Goal: Task Accomplishment & Management: Use online tool/utility

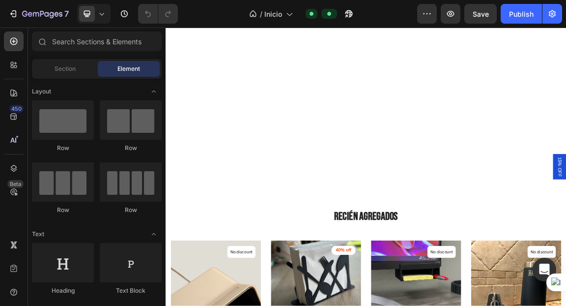
scroll to position [1451, 0]
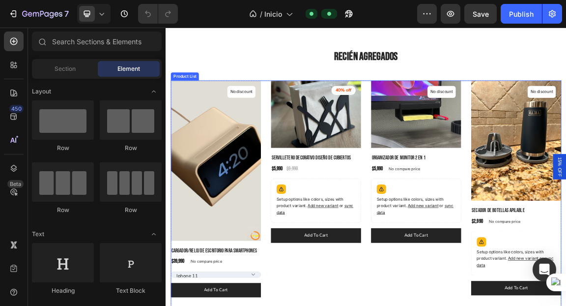
click at [337, 305] on div "(P) Images 40% off Product Badge Row Servilletero Decorativo Diseño de Cubierto…" at bounding box center [386, 266] width 133 height 320
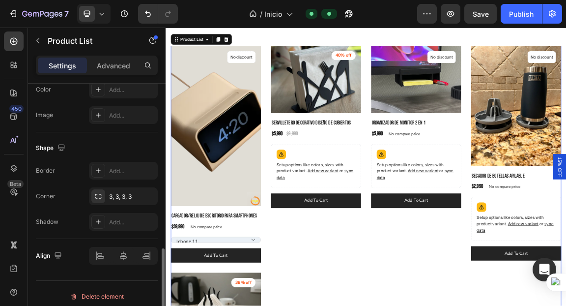
scroll to position [444, 0]
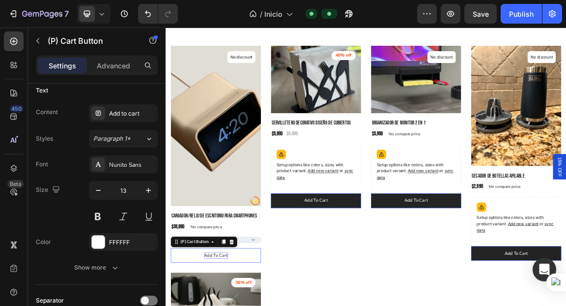
scroll to position [0, 0]
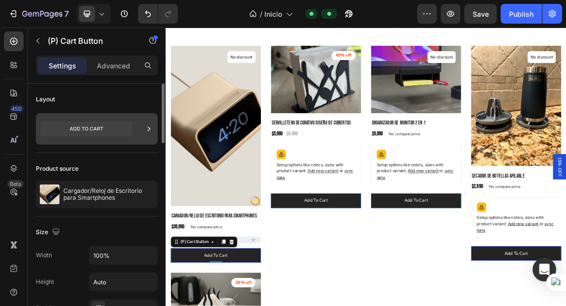
click at [86, 127] on icon at bounding box center [86, 128] width 92 height 15
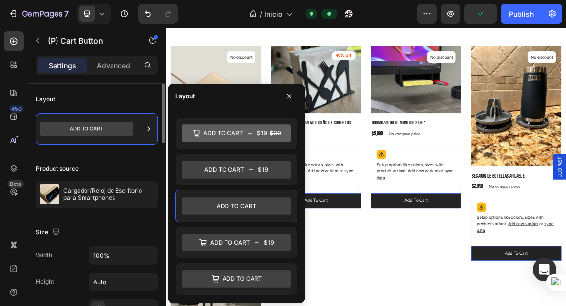
click at [108, 155] on div "Product source Cargador/Reloj de Escritorio para Smartphones" at bounding box center [97, 184] width 122 height 63
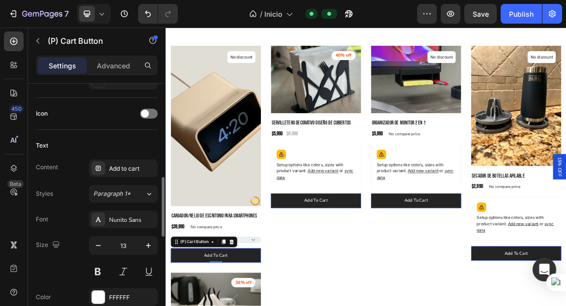
scroll to position [390, 0]
click at [125, 164] on div "Add to cart" at bounding box center [132, 168] width 46 height 9
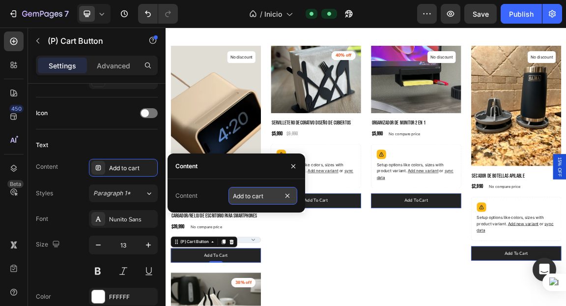
click at [276, 196] on input "Add to cart" at bounding box center [263, 196] width 69 height 18
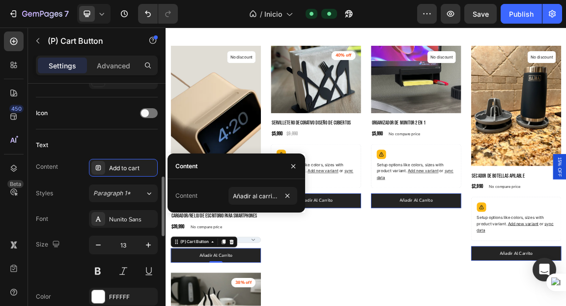
click at [105, 133] on div "Text Content Add to cart Styles Paragraph 1* Font Nunito Sans Size 13 Color FFF…" at bounding box center [97, 234] width 122 height 210
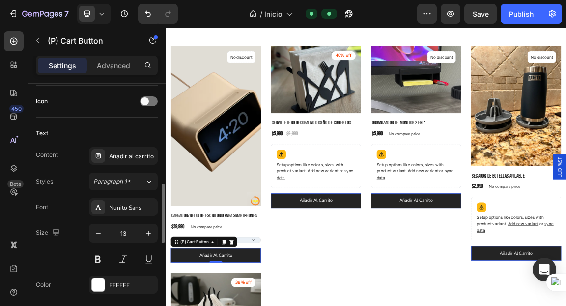
scroll to position [405, 0]
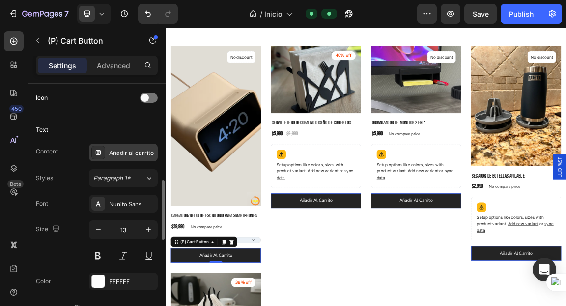
click at [134, 153] on div "Añadir al carrito" at bounding box center [132, 152] width 46 height 9
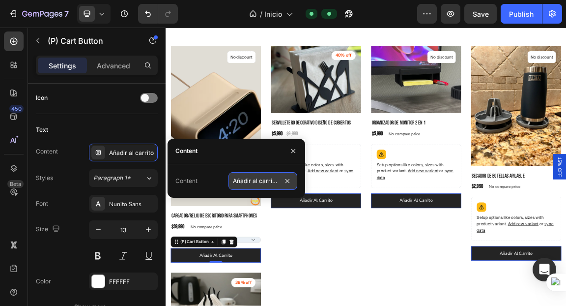
click at [278, 181] on input "Añadir al carrito" at bounding box center [263, 181] width 69 height 18
click at [277, 183] on input "Añadir al carrito" at bounding box center [263, 181] width 69 height 18
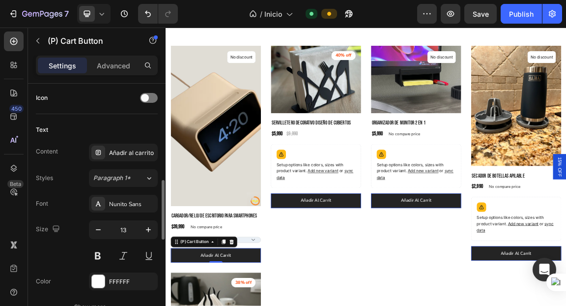
click at [133, 122] on div "Text" at bounding box center [97, 130] width 122 height 16
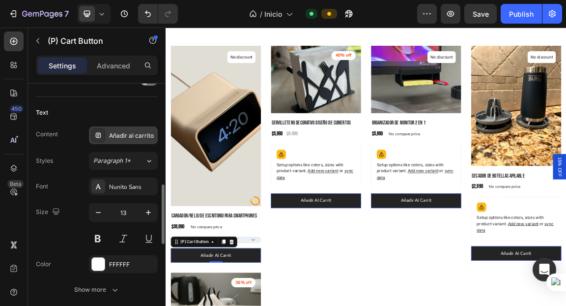
click at [139, 136] on div "Añadir al carrito" at bounding box center [132, 135] width 46 height 9
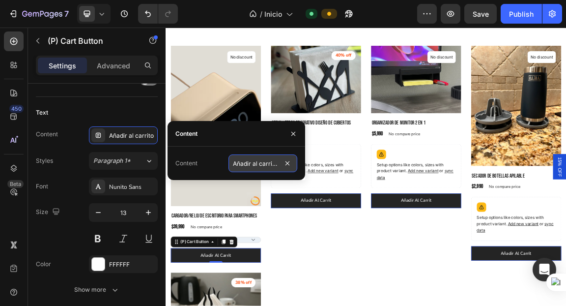
click at [281, 163] on input "Añadir al carrito" at bounding box center [263, 163] width 69 height 18
click at [271, 164] on input "Añadir al carrito" at bounding box center [263, 163] width 69 height 18
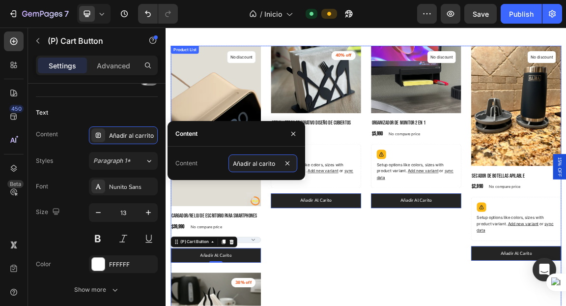
type input "Añadir al carrito"
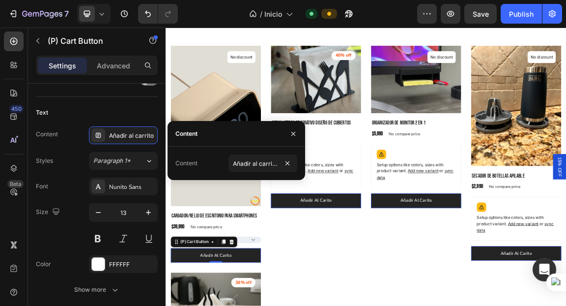
click at [203, 150] on div "Content Añadir al carrito" at bounding box center [237, 162] width 138 height 33
click at [123, 107] on div "Text" at bounding box center [97, 113] width 122 height 16
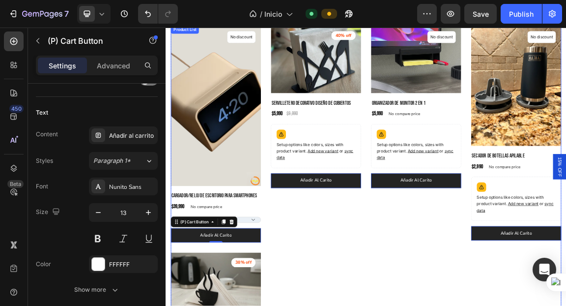
scroll to position [1538, 0]
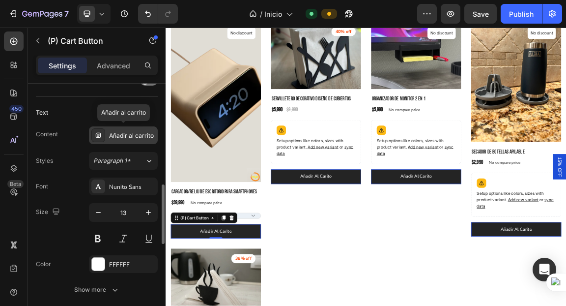
click at [118, 137] on div "Añadir al carrito" at bounding box center [132, 135] width 46 height 9
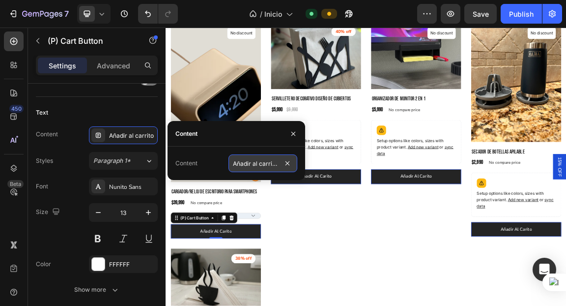
click at [278, 166] on input "Añadir al carrito" at bounding box center [263, 163] width 69 height 18
click at [211, 154] on div "Content Añadir al carrito" at bounding box center [237, 162] width 138 height 33
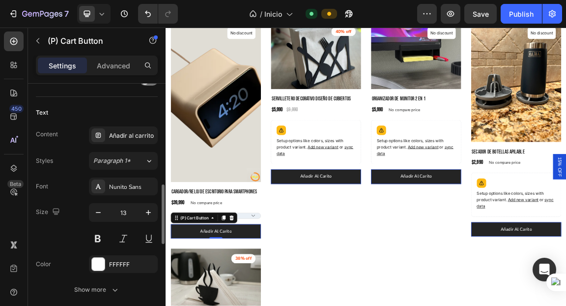
click at [101, 109] on div "Text" at bounding box center [97, 113] width 122 height 16
click at [149, 209] on icon "button" at bounding box center [149, 212] width 10 height 10
click at [102, 213] on icon "button" at bounding box center [98, 212] width 10 height 10
type input "13"
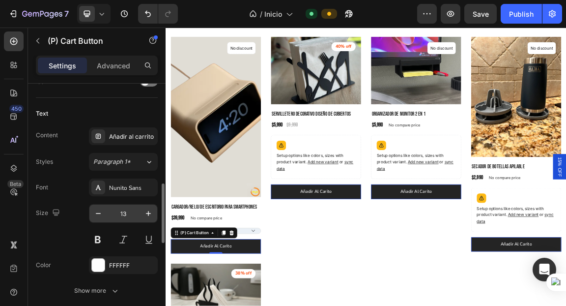
scroll to position [421, 0]
click at [139, 128] on div "Añadir al carrito" at bounding box center [123, 137] width 69 height 18
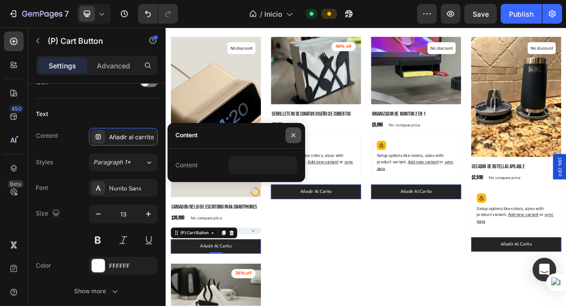
click at [298, 134] on button "button" at bounding box center [294, 135] width 16 height 16
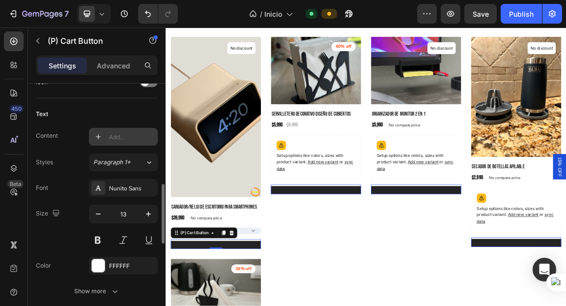
click at [127, 134] on div "Add..." at bounding box center [132, 137] width 46 height 9
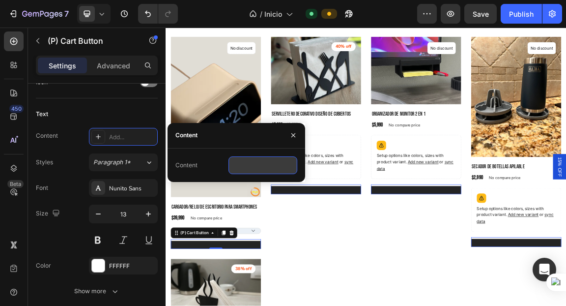
click at [240, 168] on input "text" at bounding box center [263, 165] width 69 height 18
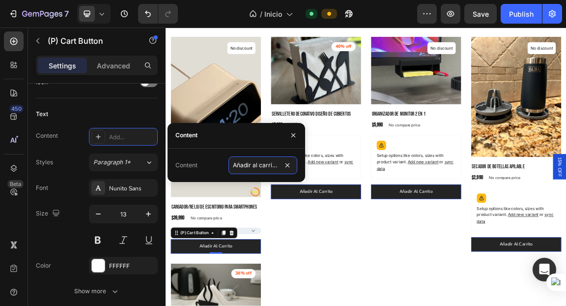
type input "Añadir al carrito"
click at [259, 144] on div "Content" at bounding box center [237, 136] width 138 height 26
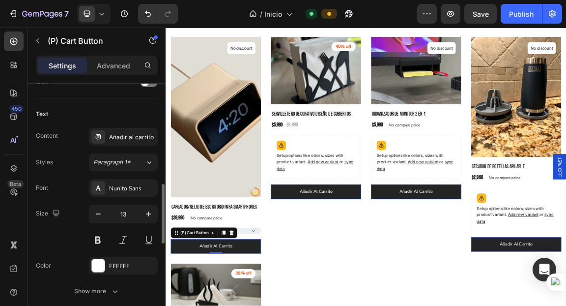
click at [129, 100] on div "Text Content Añadir al carrito Styles Paragraph 1* Font Nunito Sans Size 13 Col…" at bounding box center [97, 203] width 122 height 210
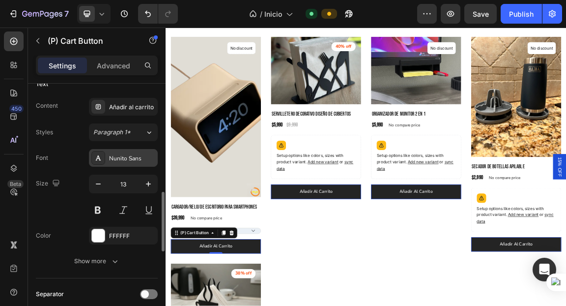
scroll to position [452, 0]
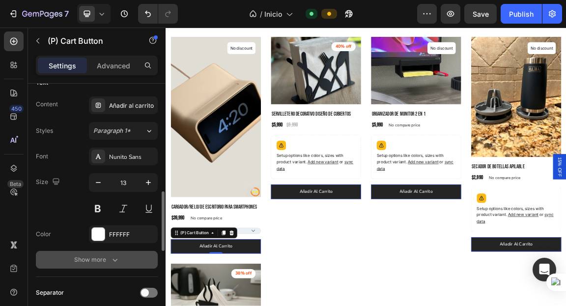
click at [111, 258] on icon "button" at bounding box center [115, 260] width 10 height 10
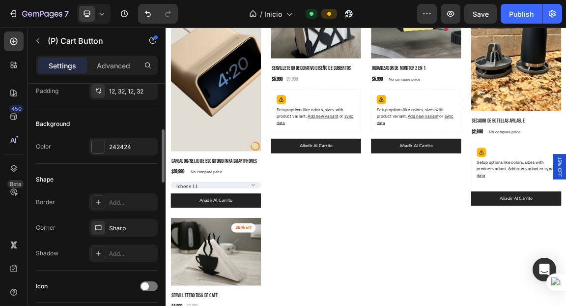
scroll to position [1521, 0]
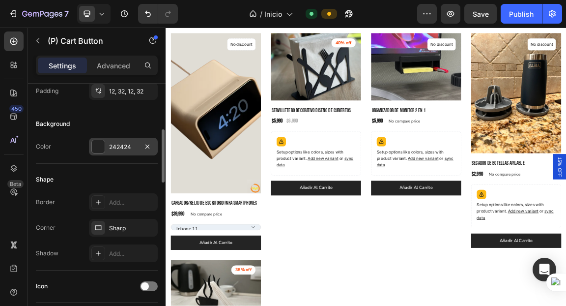
click at [117, 143] on div "242424" at bounding box center [123, 147] width 29 height 9
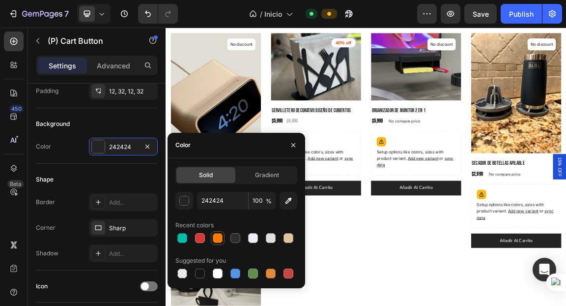
click at [214, 240] on div at bounding box center [218, 238] width 10 height 10
type input "FF7A00"
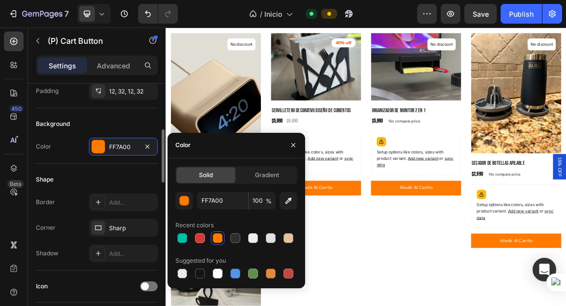
click at [84, 123] on div "Background" at bounding box center [97, 124] width 122 height 16
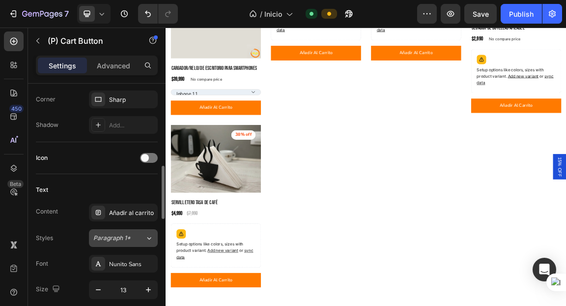
scroll to position [374, 0]
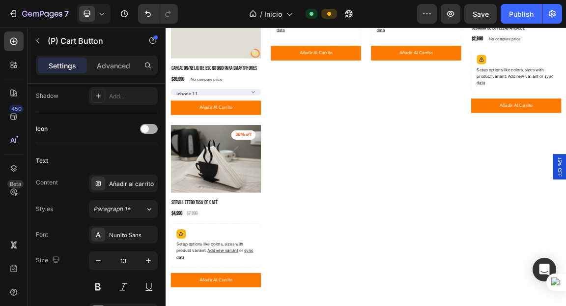
click at [149, 124] on div at bounding box center [149, 129] width 18 height 10
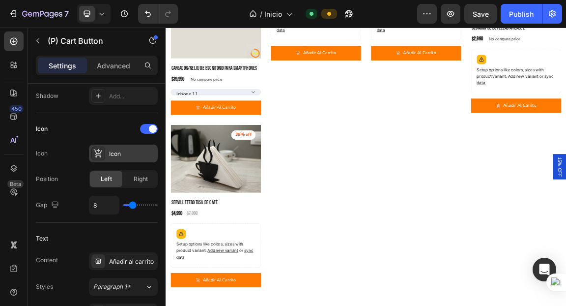
click at [125, 153] on div "Icon" at bounding box center [132, 153] width 46 height 9
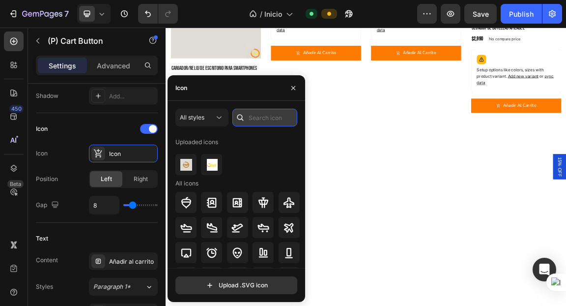
click at [270, 118] on input "text" at bounding box center [264, 118] width 65 height 18
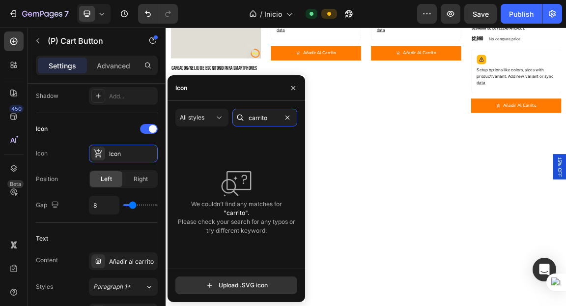
type input "carrito"
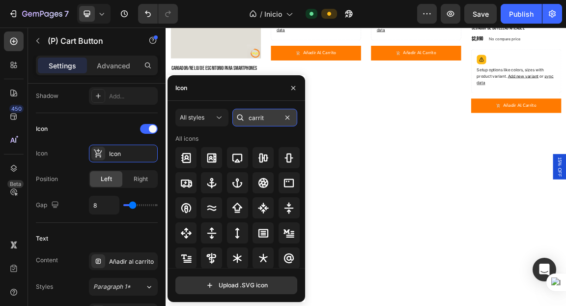
type input "carrito"
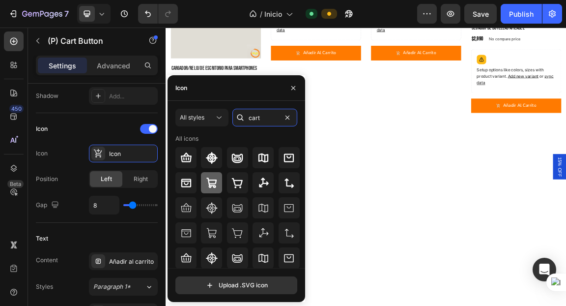
type input "cart"
click at [209, 190] on div at bounding box center [211, 182] width 21 height 21
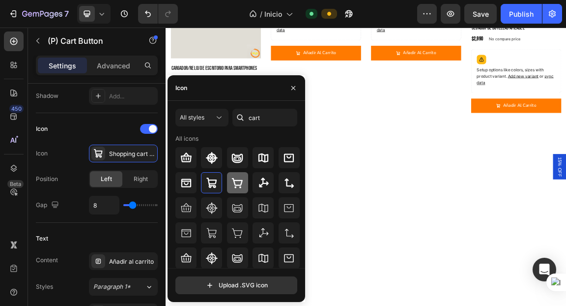
click at [238, 186] on icon at bounding box center [238, 183] width 12 height 12
click at [91, 125] on div "Icon" at bounding box center [97, 129] width 122 height 16
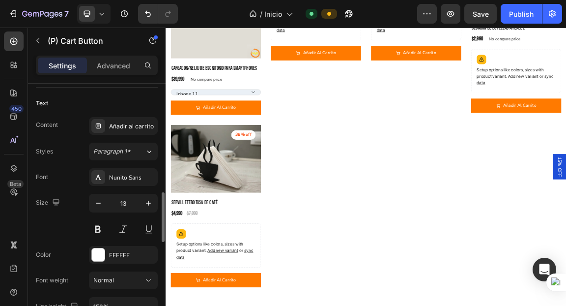
scroll to position [515, 0]
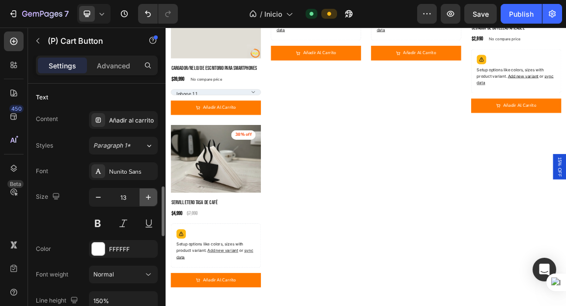
click at [149, 195] on icon "button" at bounding box center [149, 197] width 10 height 10
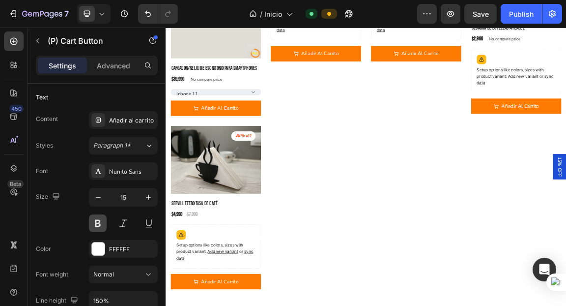
click at [92, 220] on button at bounding box center [98, 223] width 18 height 18
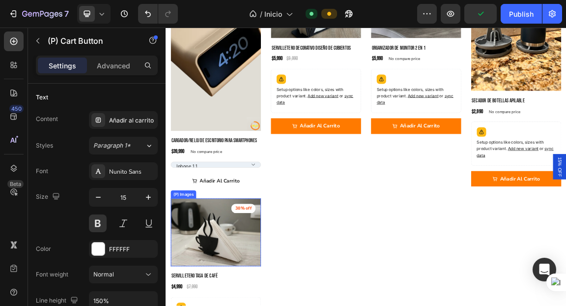
scroll to position [1609, 0]
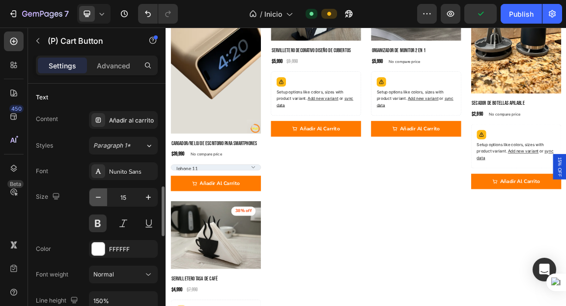
click at [100, 198] on icon "button" at bounding box center [98, 197] width 10 height 10
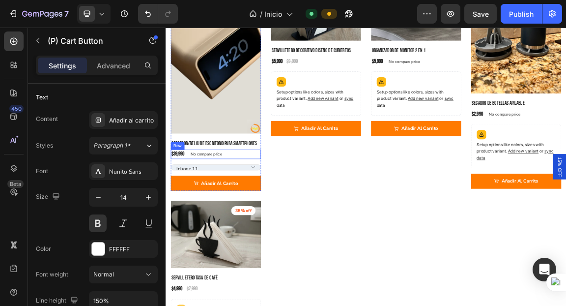
scroll to position [1538, 0]
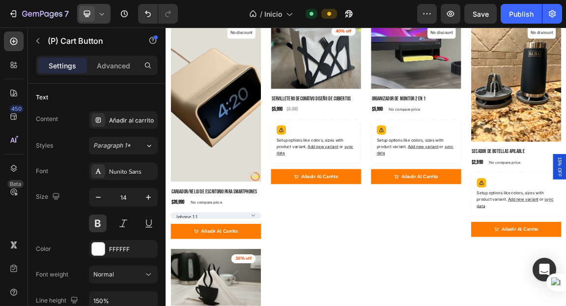
click at [100, 13] on icon at bounding box center [102, 14] width 10 height 10
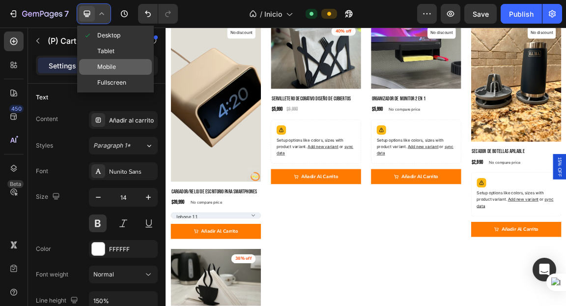
click at [116, 61] on div "Mobile" at bounding box center [115, 67] width 73 height 16
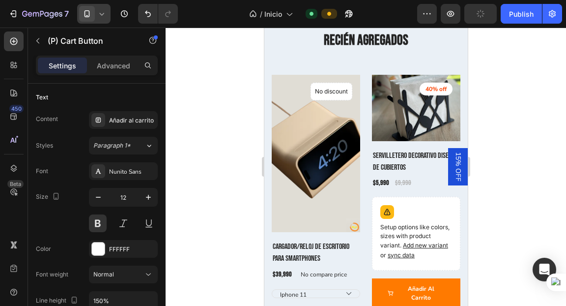
scroll to position [1266, 0]
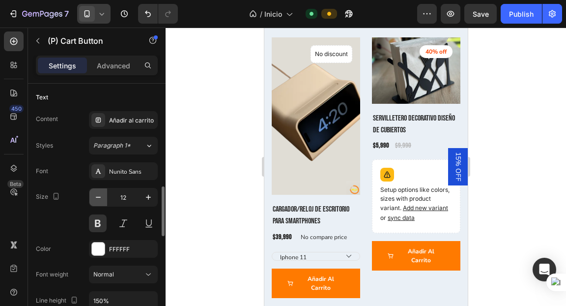
click at [96, 197] on icon "button" at bounding box center [98, 197] width 5 height 1
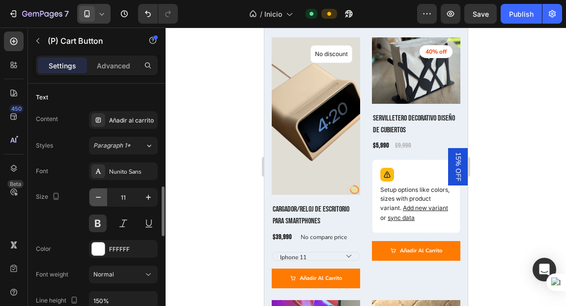
click at [93, 195] on icon "button" at bounding box center [98, 197] width 10 height 10
click at [149, 199] on icon "button" at bounding box center [149, 197] width 10 height 10
type input "11"
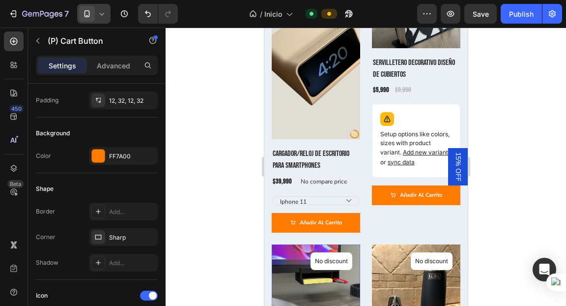
scroll to position [1331, 0]
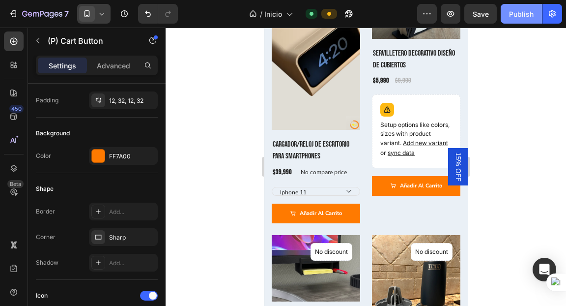
click at [517, 10] on div "Publish" at bounding box center [521, 14] width 25 height 10
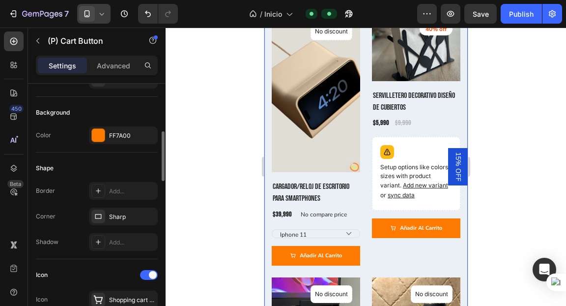
scroll to position [230, 0]
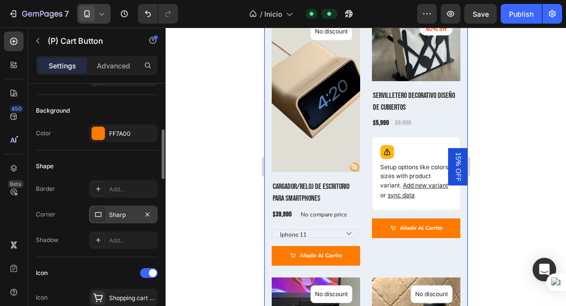
click at [126, 211] on div "Sharp" at bounding box center [123, 214] width 29 height 9
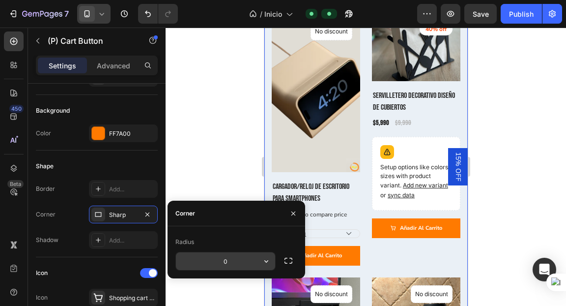
click at [245, 261] on input "0" at bounding box center [225, 261] width 99 height 18
click at [262, 260] on icon "button" at bounding box center [267, 261] width 10 height 10
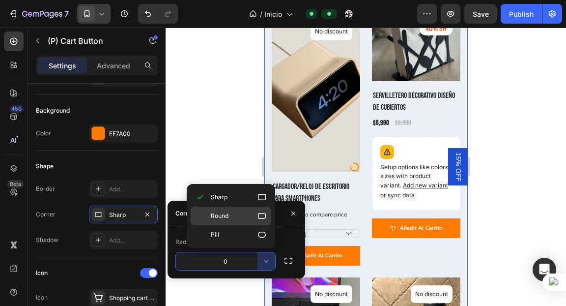
click at [240, 221] on div "Round" at bounding box center [231, 215] width 81 height 19
type input "8"
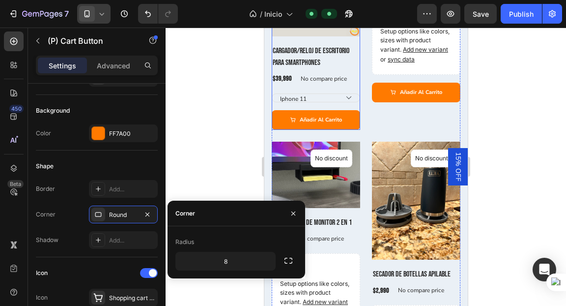
scroll to position [1442, 0]
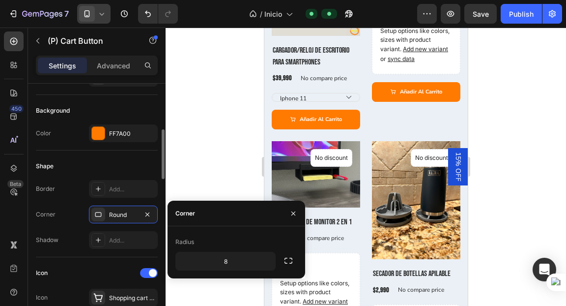
click at [95, 162] on div "Shape" at bounding box center [97, 166] width 122 height 16
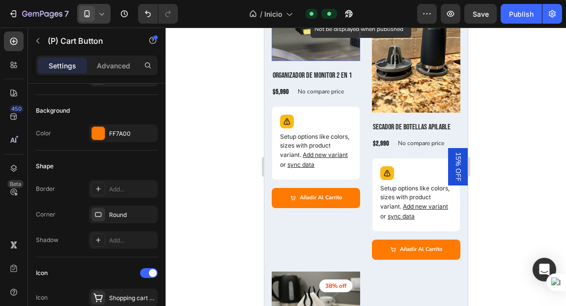
scroll to position [1592, 0]
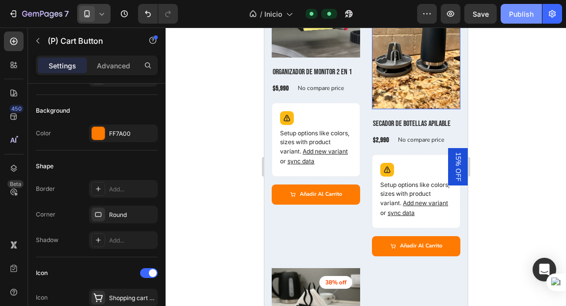
click at [526, 11] on div "Publish" at bounding box center [521, 14] width 25 height 10
